Goal: Use online tool/utility: Use online tool/utility

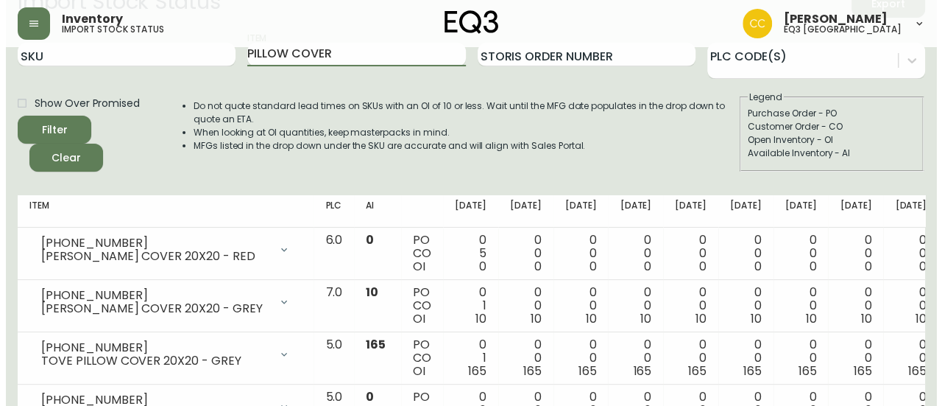
scroll to position [59, 0]
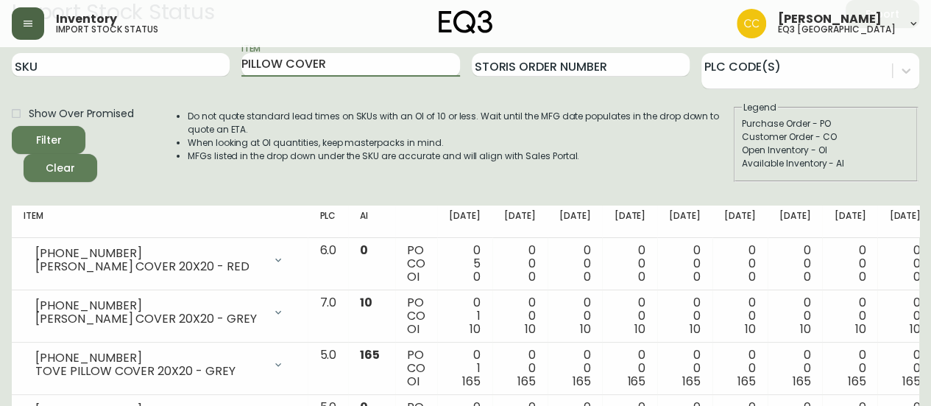
click at [28, 27] on icon "button" at bounding box center [28, 24] width 12 height 12
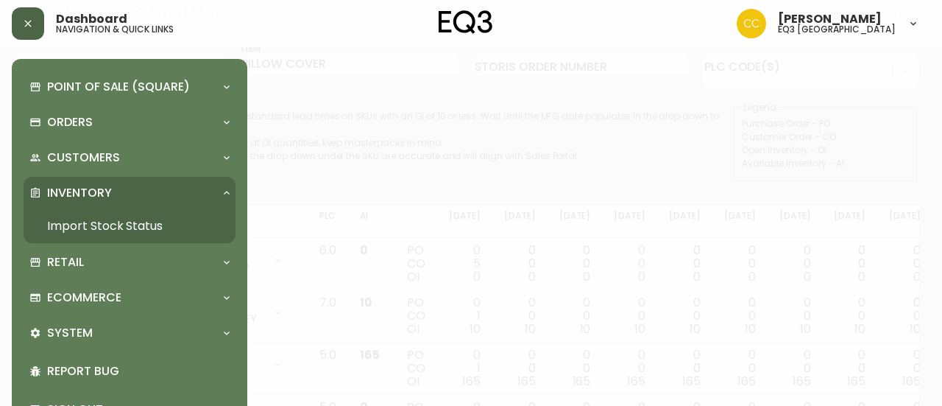
scroll to position [60, 0]
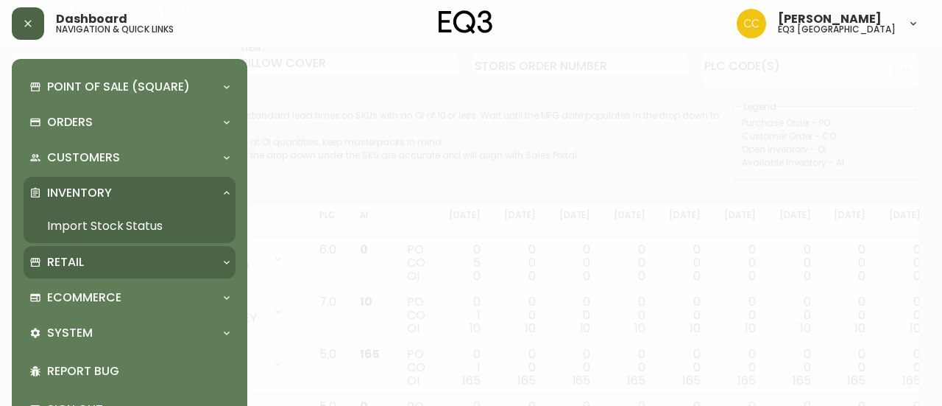
drag, startPoint x: 105, startPoint y: 269, endPoint x: 52, endPoint y: 270, distance: 52.3
click at [52, 270] on p "Retail" at bounding box center [65, 262] width 37 height 16
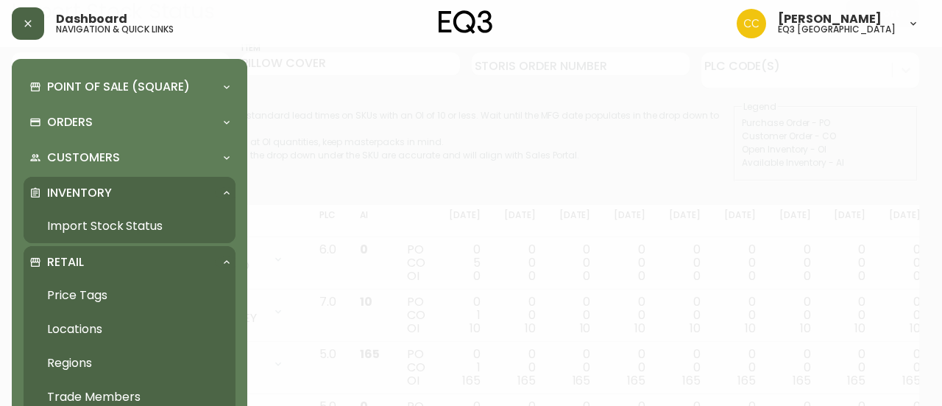
click at [85, 297] on link "Price Tags" at bounding box center [130, 295] width 212 height 34
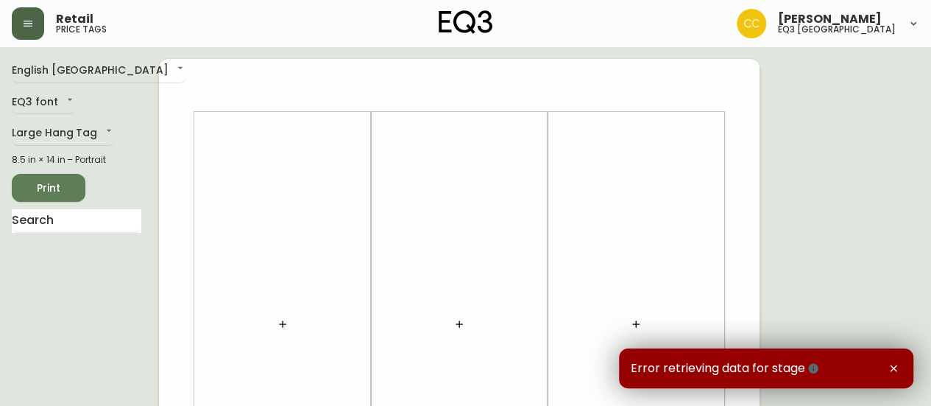
click at [902, 361] on div "Error retrieving data for stage" at bounding box center [766, 368] width 294 height 40
click at [896, 366] on icon "button" at bounding box center [894, 368] width 12 height 12
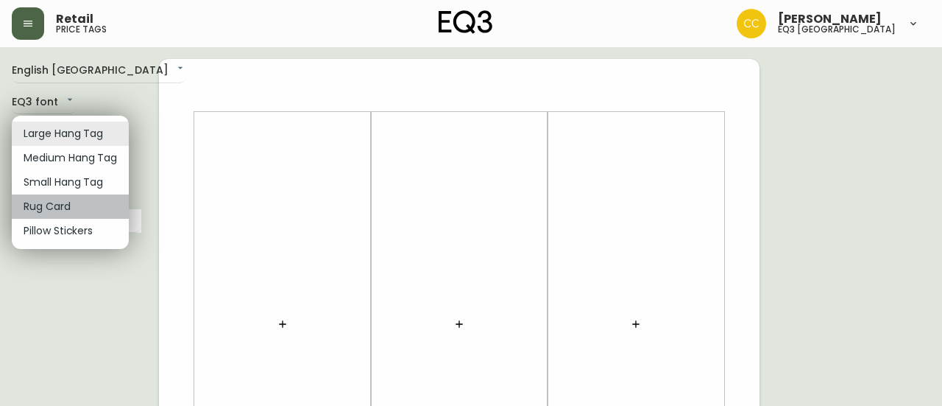
click at [53, 210] on li "Rug Card" at bounding box center [70, 206] width 117 height 24
type input "rugs"
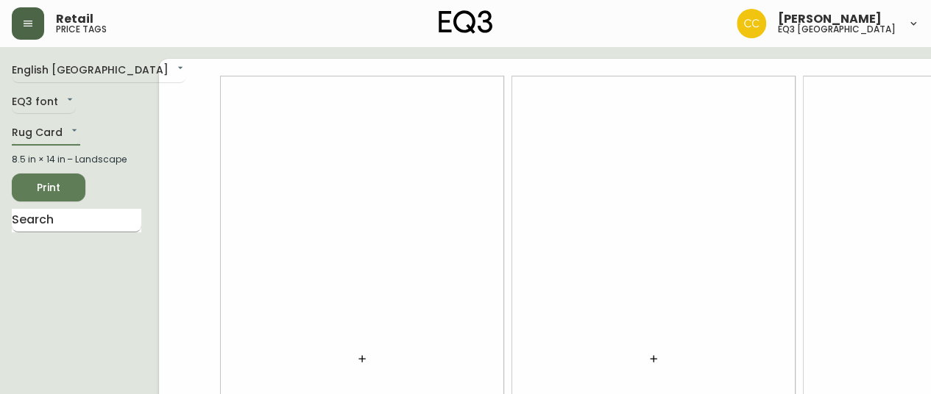
click at [54, 233] on input "text" at bounding box center [77, 221] width 130 height 24
type input "trace"
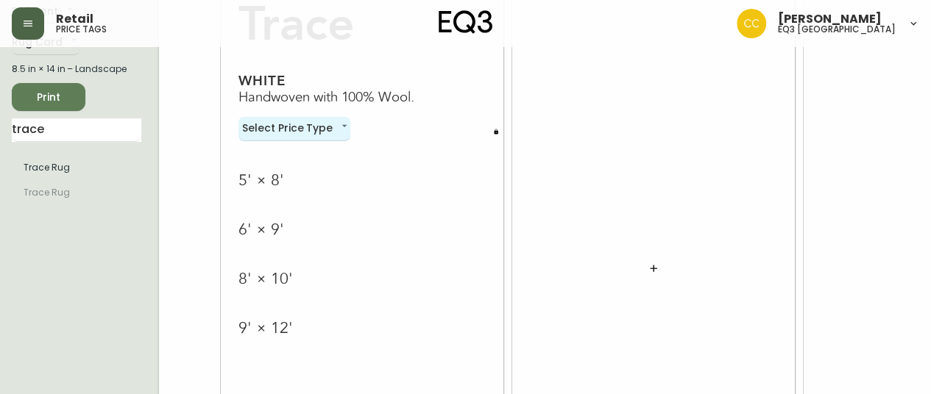
scroll to position [90, 0]
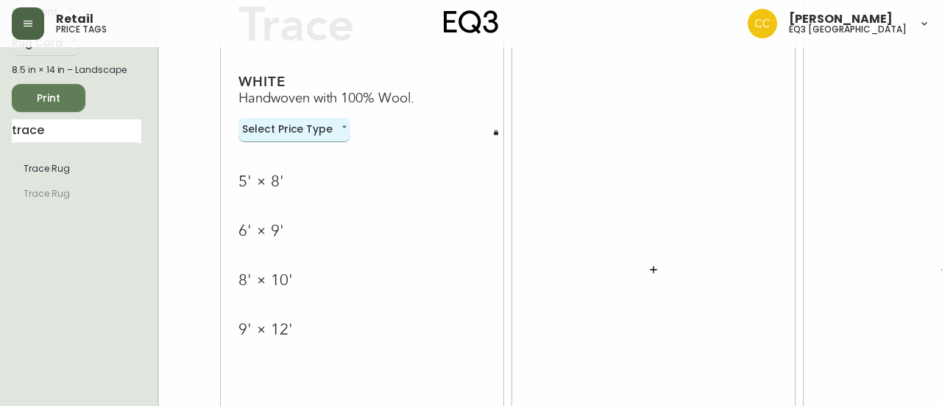
click at [308, 124] on body "Retail price tags [PERSON_NAME] eq3 [GEOGRAPHIC_DATA] English [GEOGRAPHIC_DATA]…" at bounding box center [471, 239] width 942 height 659
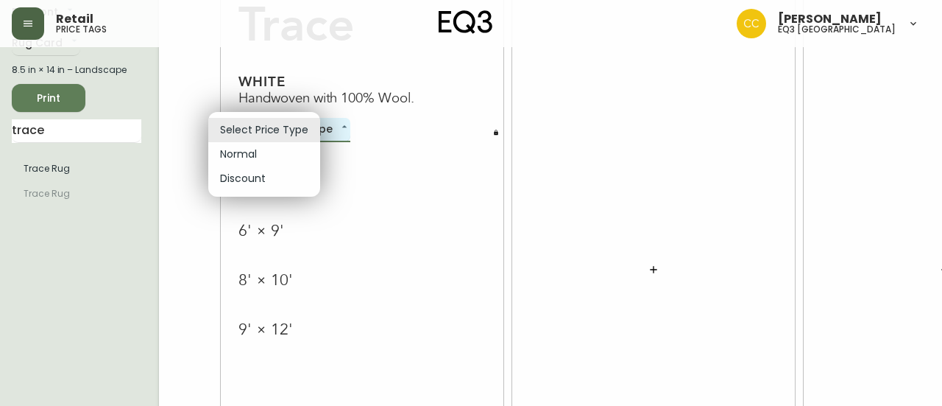
click at [281, 163] on li "Normal" at bounding box center [264, 154] width 112 height 24
type input "normal"
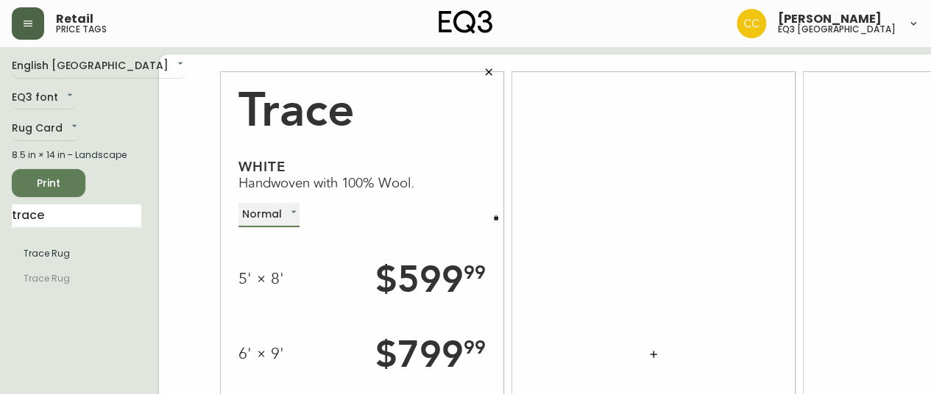
scroll to position [0, 0]
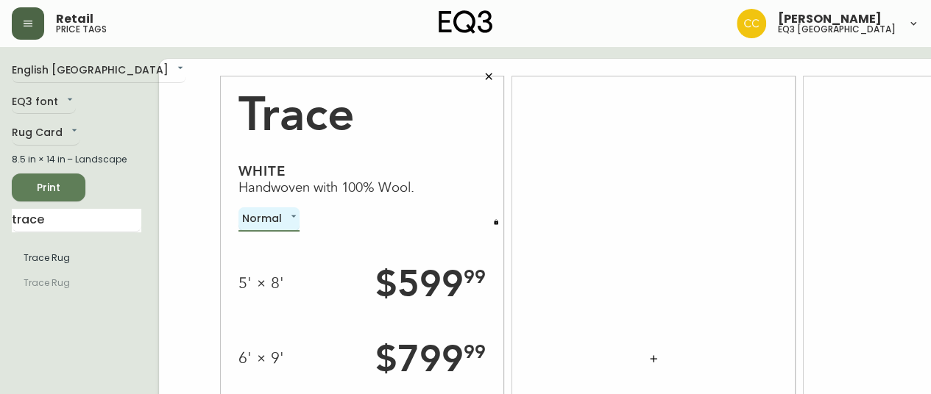
click at [49, 197] on span "Print" at bounding box center [49, 188] width 50 height 18
click at [483, 73] on icon "button" at bounding box center [489, 77] width 12 height 12
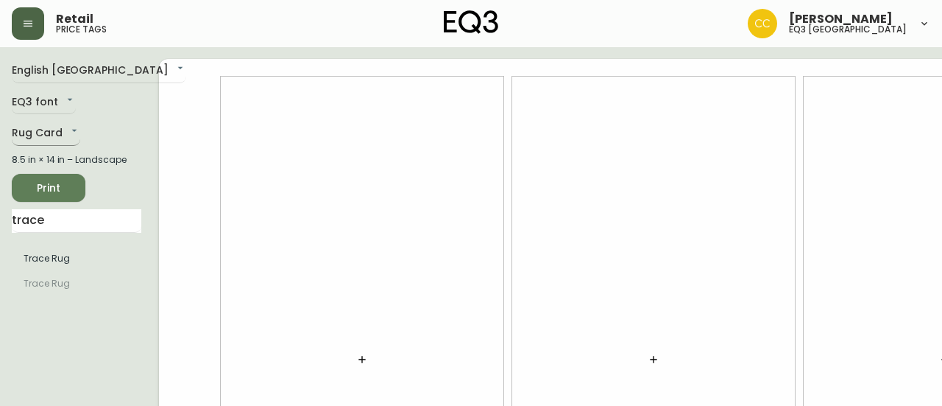
click at [63, 132] on body "Retail price tags [PERSON_NAME] eq3 [GEOGRAPHIC_DATA] English [GEOGRAPHIC_DATA]…" at bounding box center [471, 329] width 942 height 659
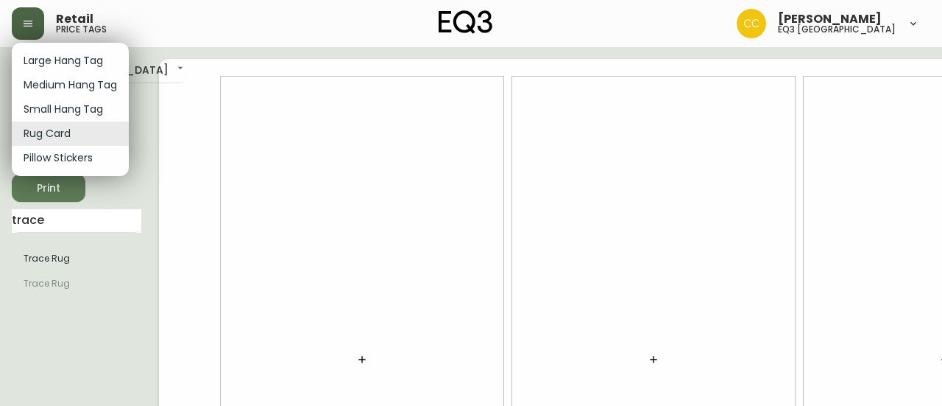
click at [93, 82] on li "Medium Hang Tag" at bounding box center [70, 85] width 117 height 24
type input "medium"
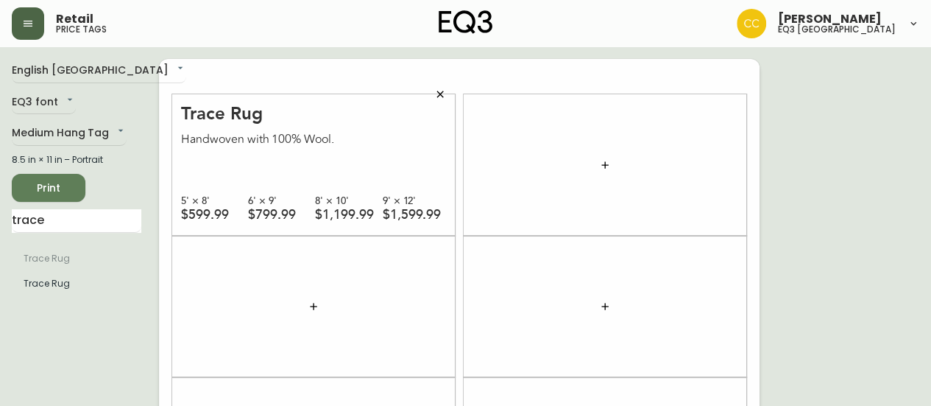
click at [53, 182] on span "Print" at bounding box center [49, 188] width 50 height 18
click at [446, 93] on button "button" at bounding box center [439, 93] width 29 height 29
